Goal: Transaction & Acquisition: Purchase product/service

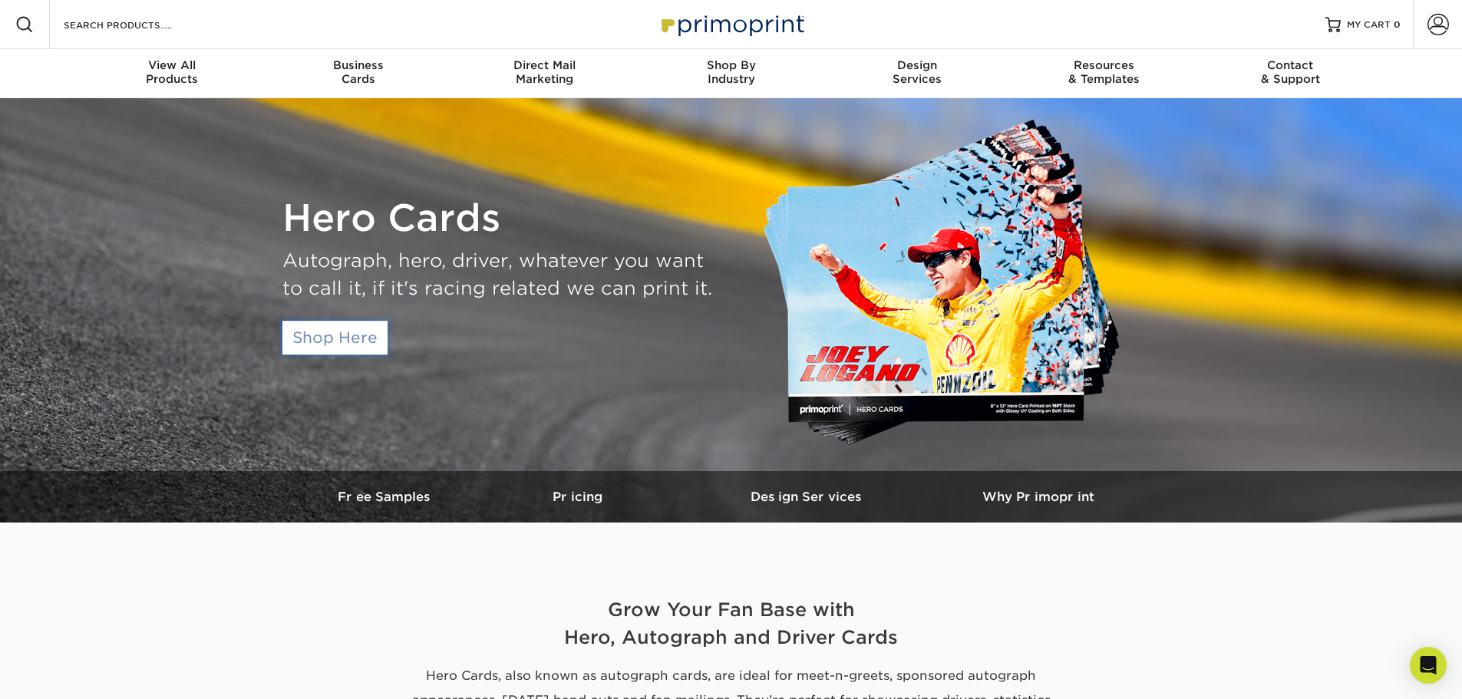
click at [357, 345] on link "Shop Here" at bounding box center [335, 338] width 105 height 34
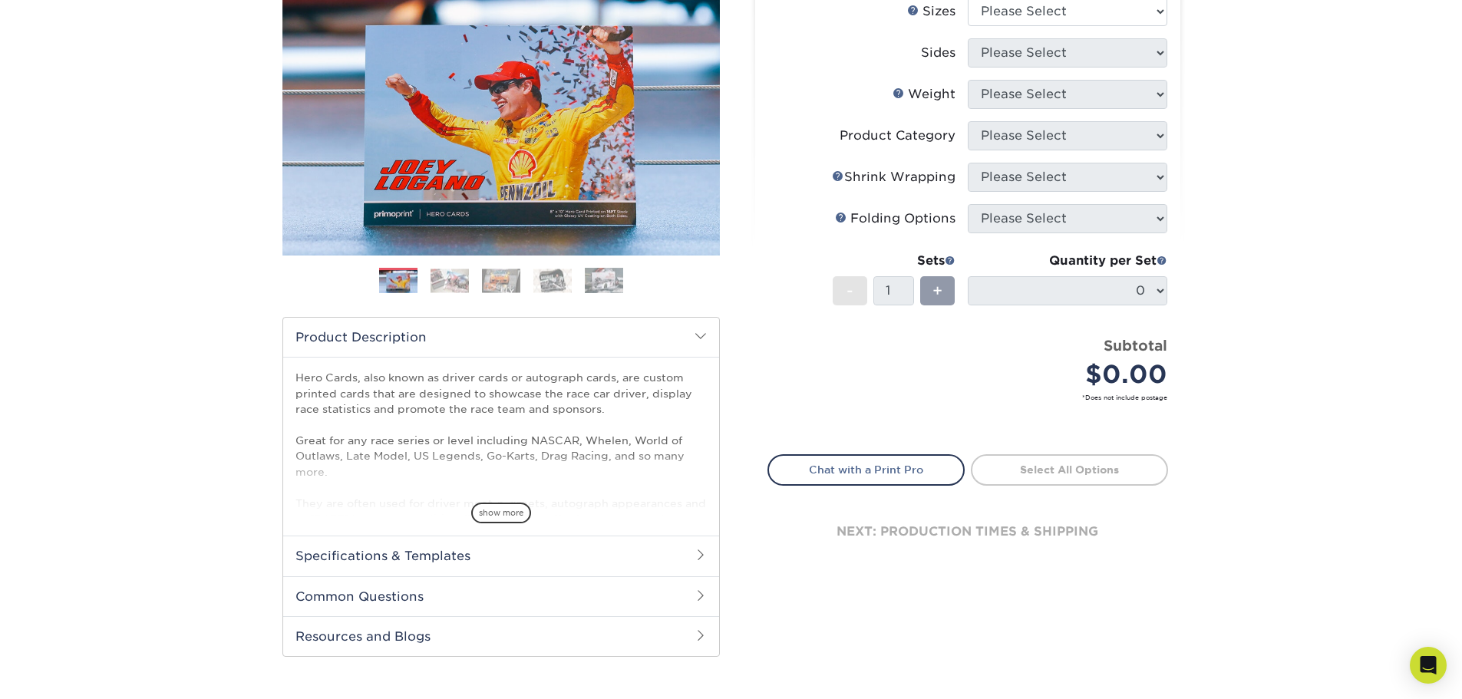
scroll to position [230, 0]
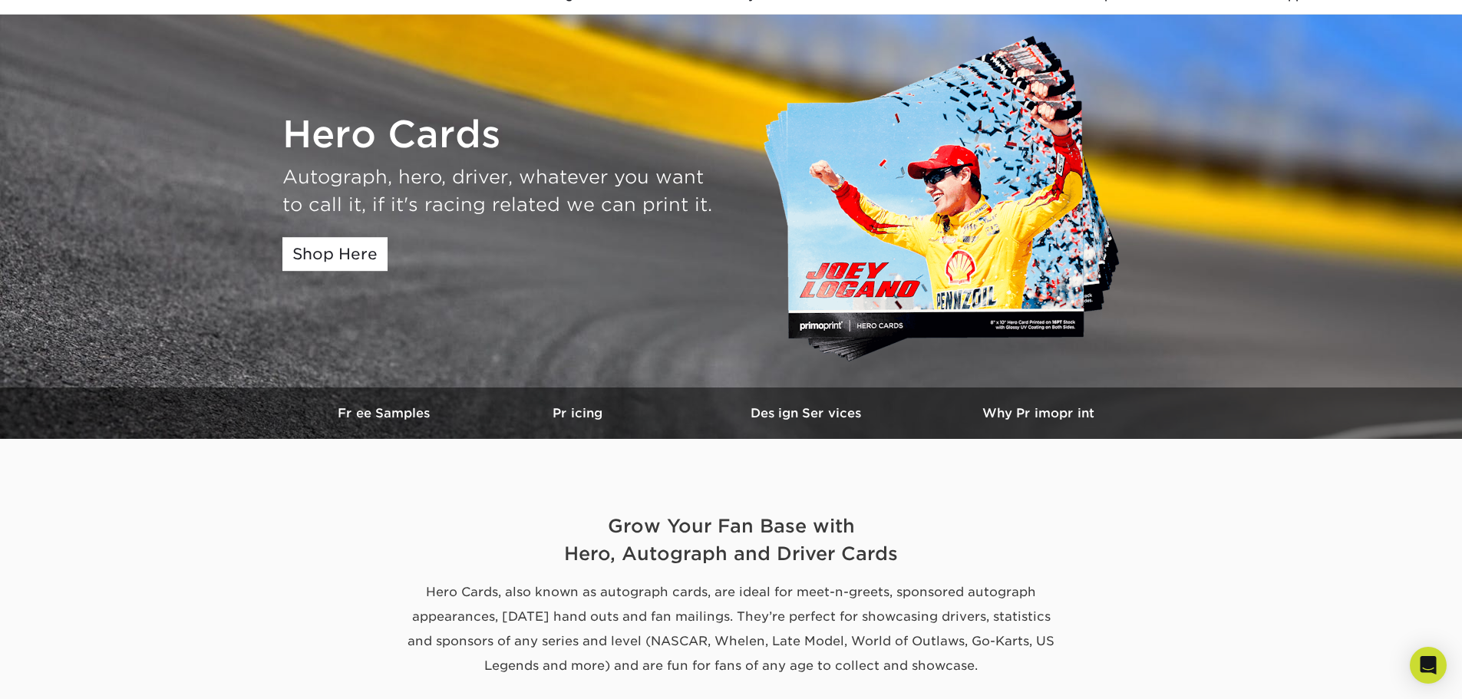
scroll to position [77, 0]
